Goal: Information Seeking & Learning: Compare options

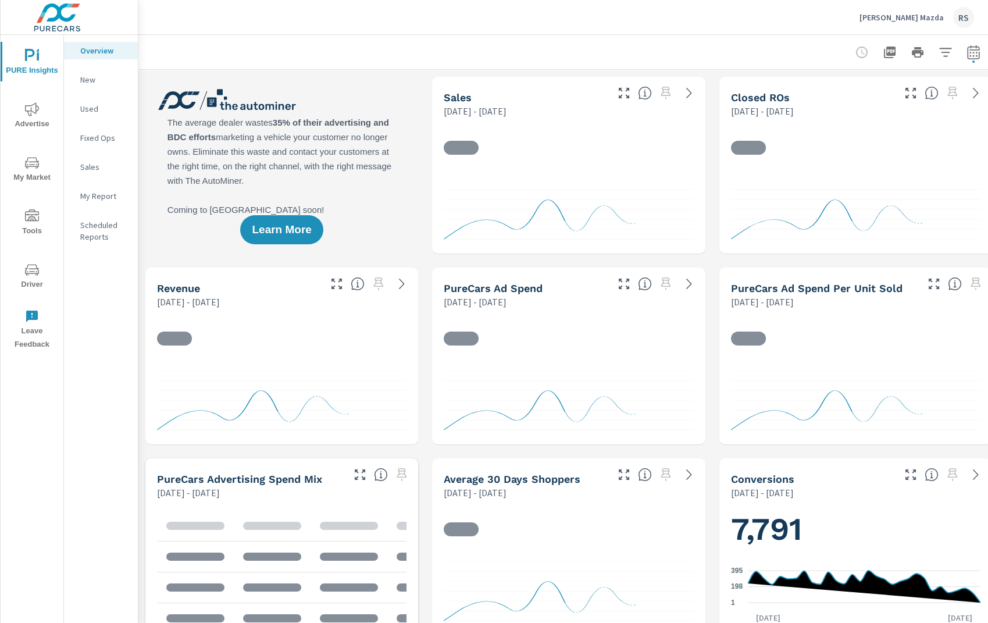
click at [32, 108] on icon "nav menu" at bounding box center [32, 109] width 14 height 14
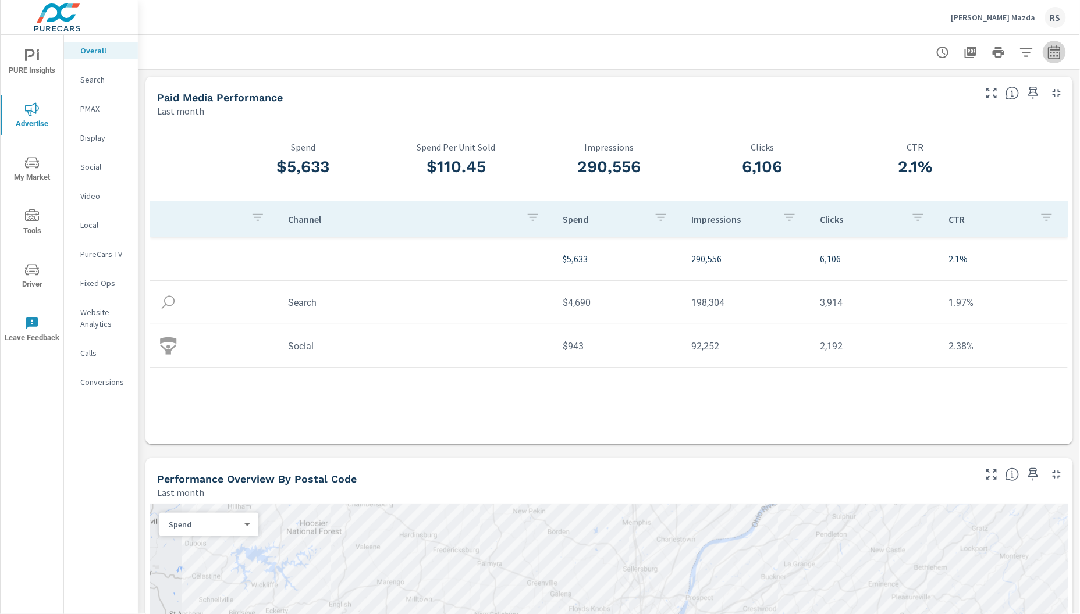
click at [988, 53] on icon "button" at bounding box center [1054, 54] width 8 height 5
select select "Last month"
click at [937, 134] on p "+ Add comparison" at bounding box center [963, 131] width 149 height 14
select select "Previous period"
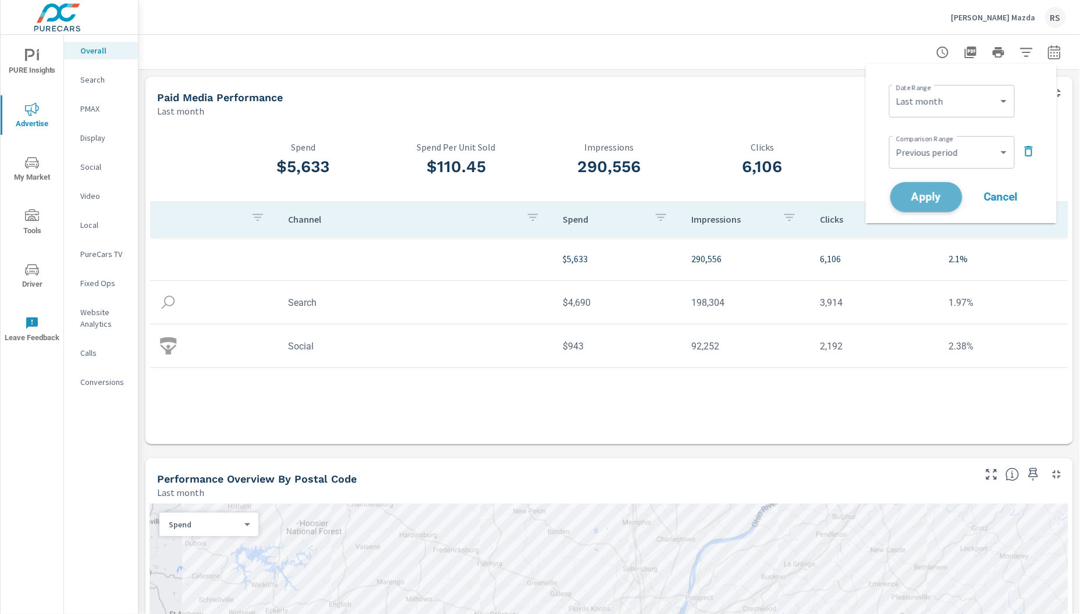
click at [929, 193] on span "Apply" at bounding box center [926, 197] width 48 height 11
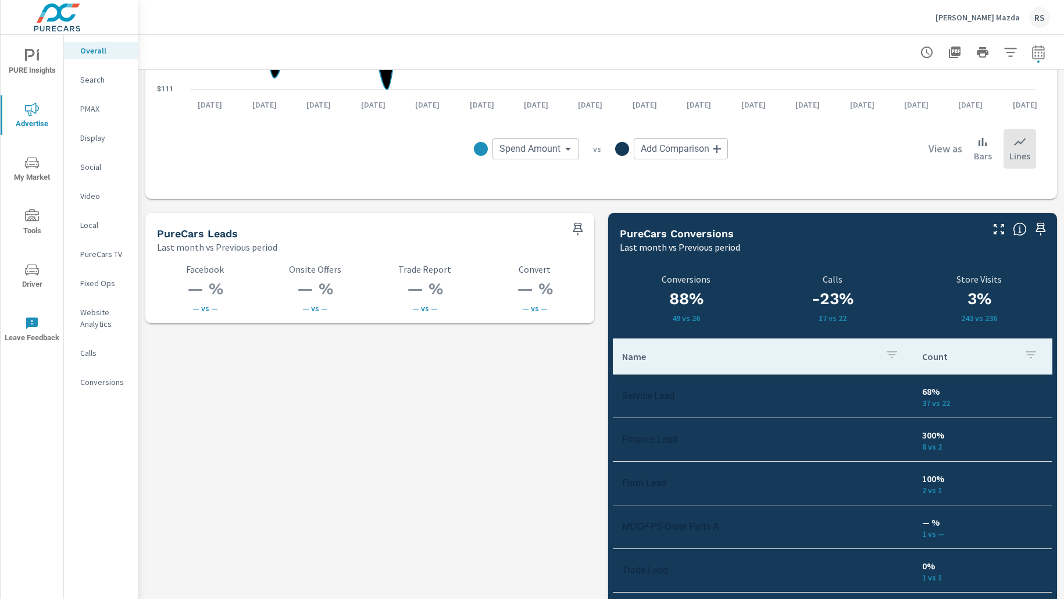
scroll to position [1516, 0]
